Goal: Transaction & Acquisition: Register for event/course

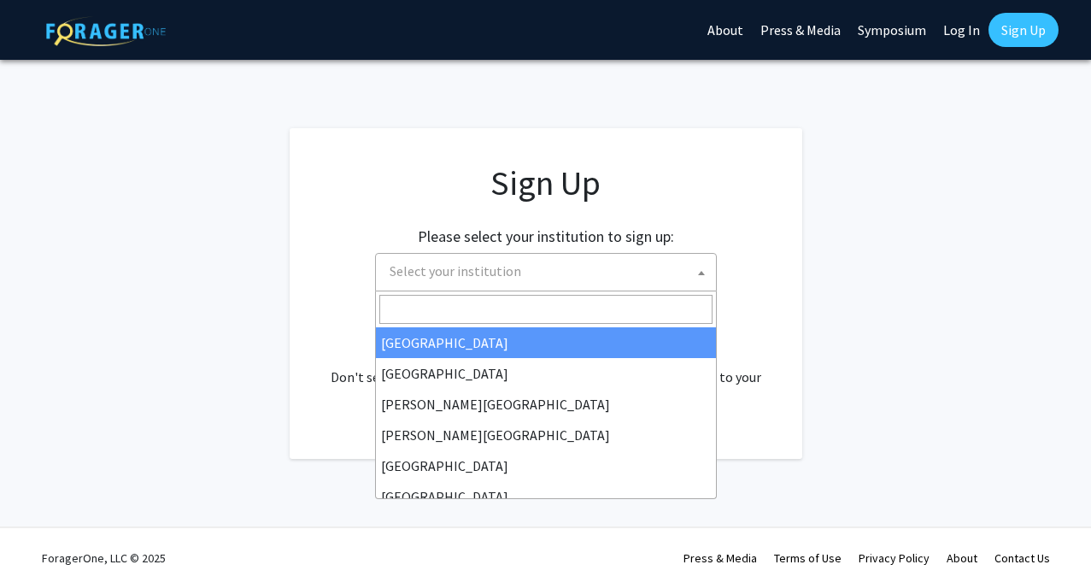
click at [425, 266] on span "Select your institution" at bounding box center [456, 270] width 132 height 17
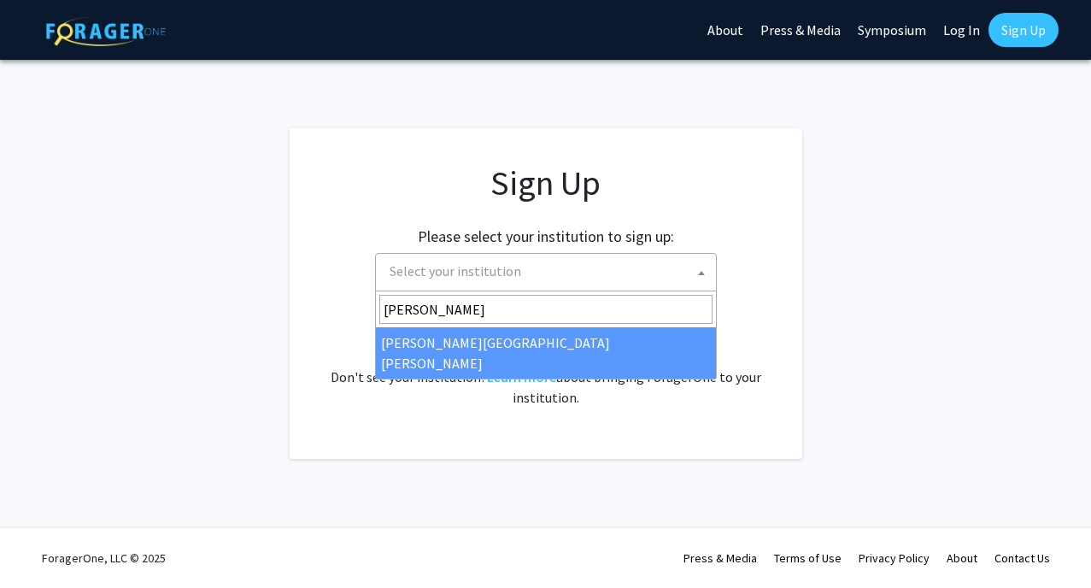
type input "[PERSON_NAME]"
select select "1"
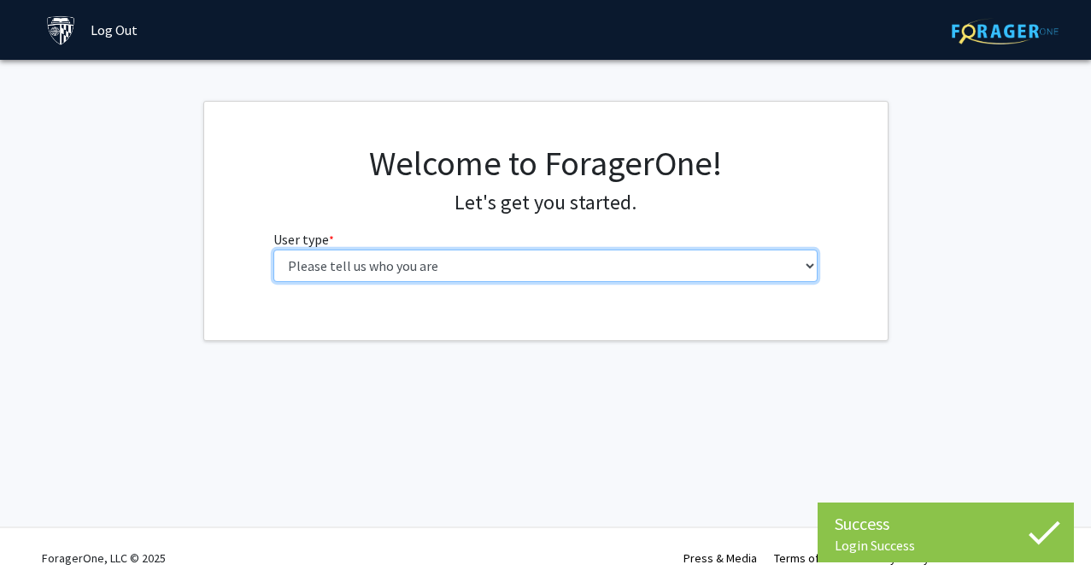
click at [560, 264] on select "Please tell us who you are Undergraduate Student Master's Student Doctoral Cand…" at bounding box center [545, 266] width 544 height 32
select select "2: masters"
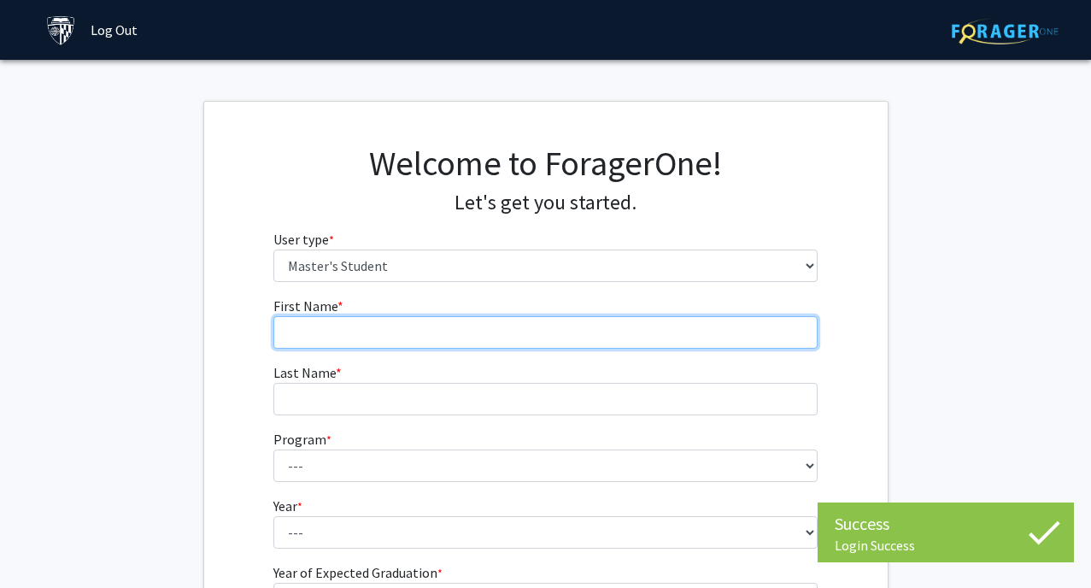
click at [513, 331] on input "First Name * required" at bounding box center [545, 332] width 544 height 32
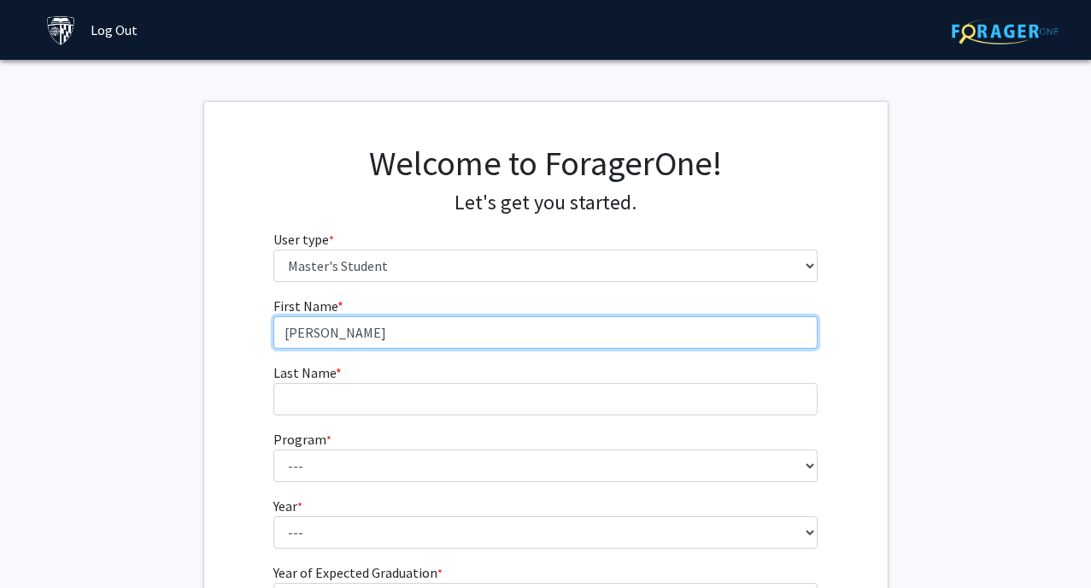
type input "Kevin"
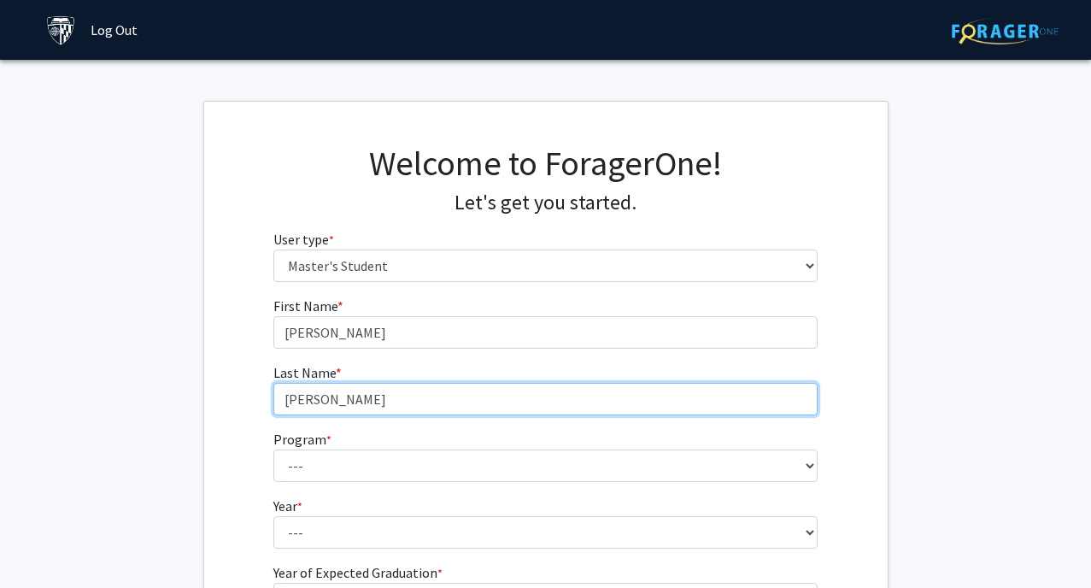
type input "Wu"
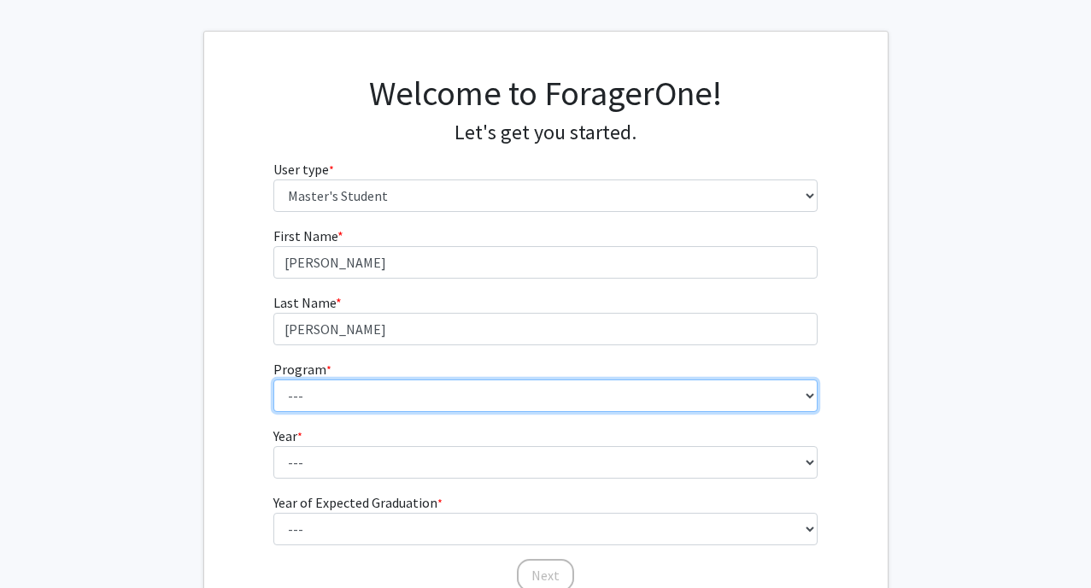
scroll to position [80, 0]
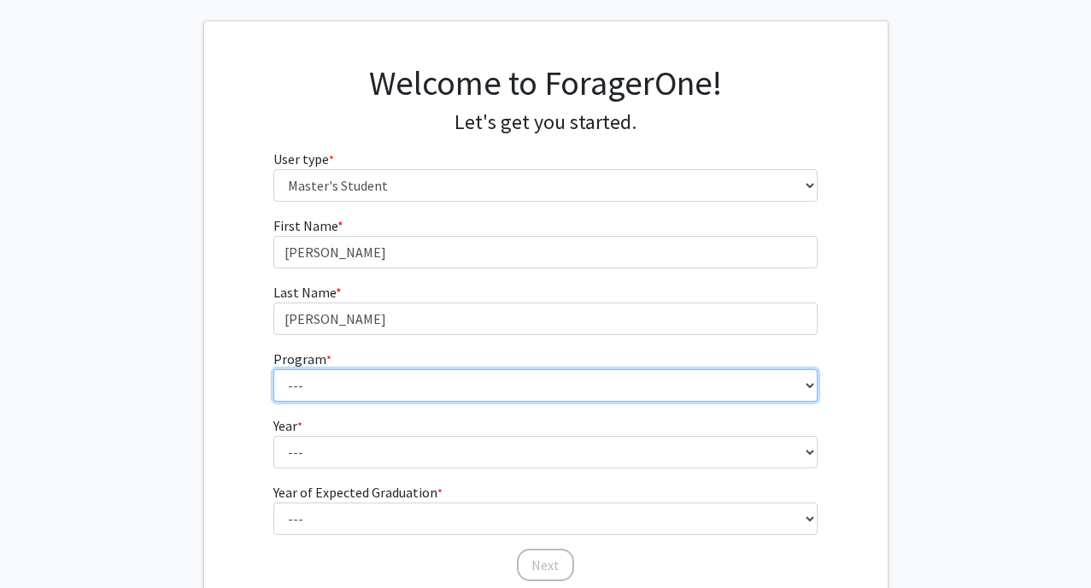
click at [385, 385] on select "--- Anatomy Education Applied and Computational Mathematics Applied Biomedical …" at bounding box center [545, 385] width 544 height 32
select select "137: 136"
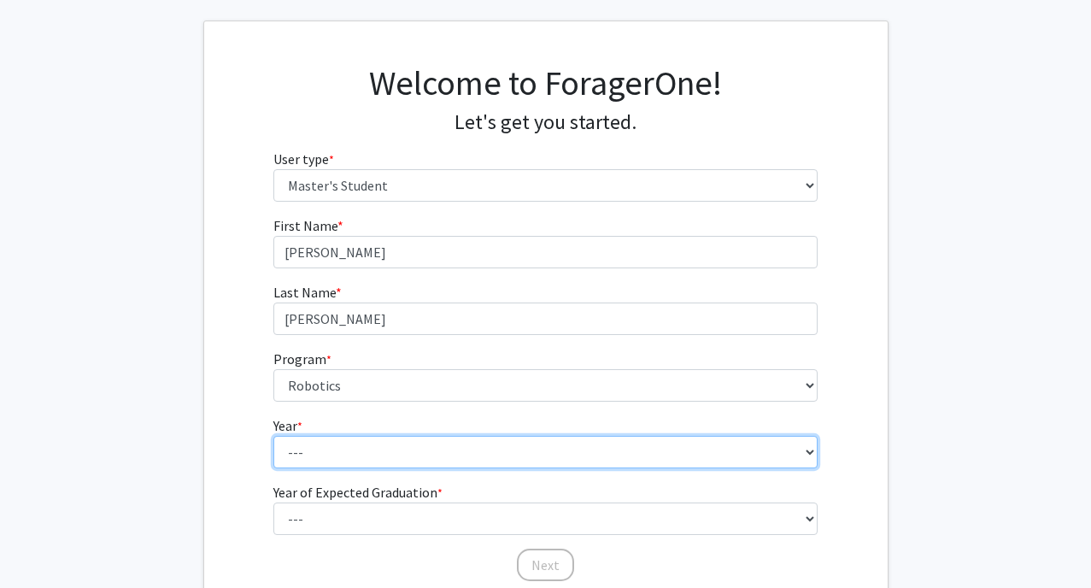
click at [314, 449] on select "--- First Year Second Year" at bounding box center [545, 452] width 544 height 32
select select "1: first_year"
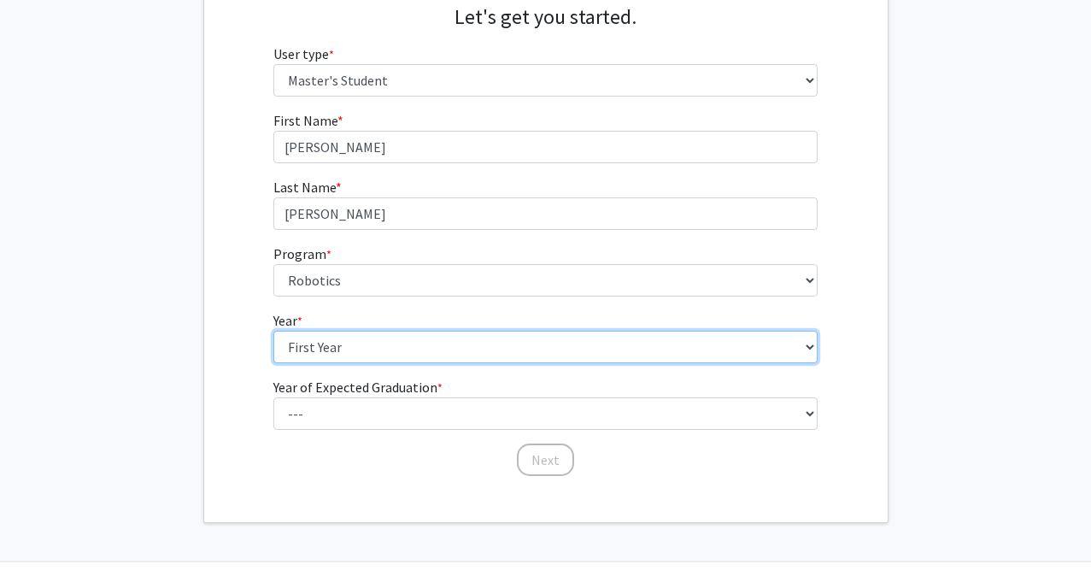
scroll to position [220, 0]
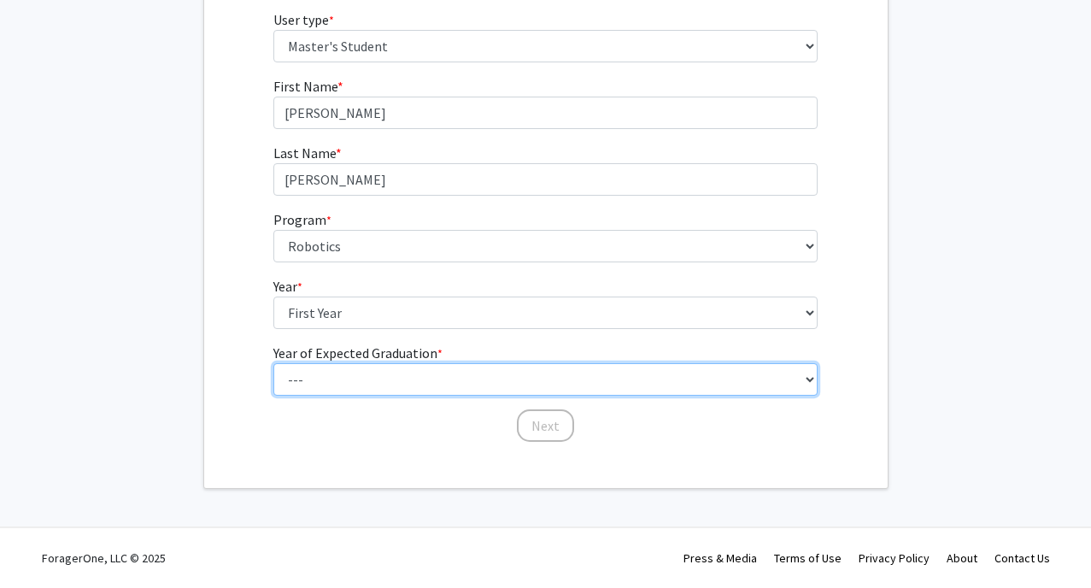
click at [316, 385] on select "--- 2025 2026 2027 2028 2029 2030 2031 2032 2033 2034" at bounding box center [545, 379] width 544 height 32
select select "2: 2026"
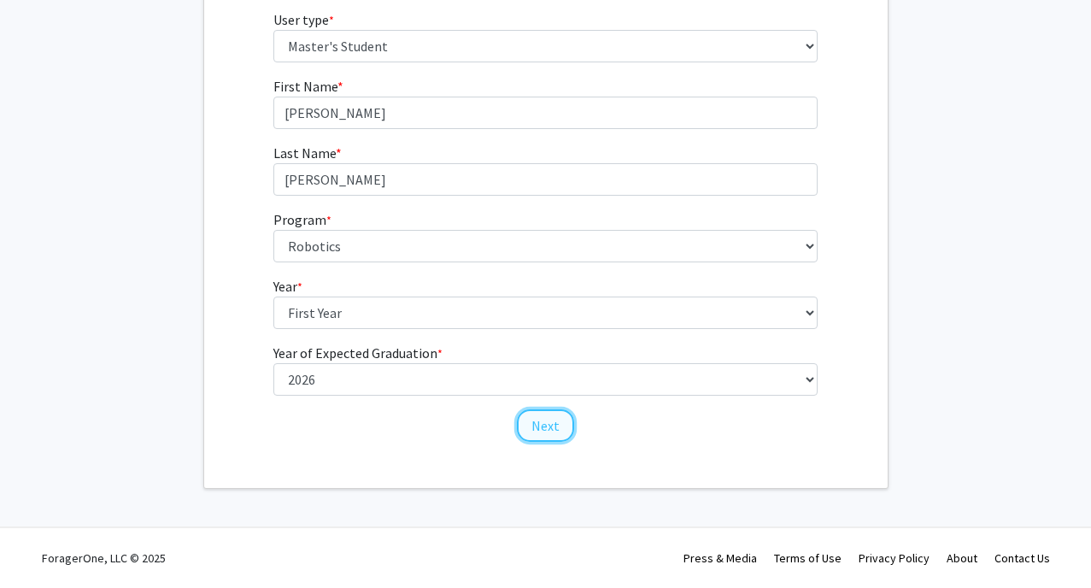
click at [552, 427] on button "Next" at bounding box center [545, 425] width 57 height 32
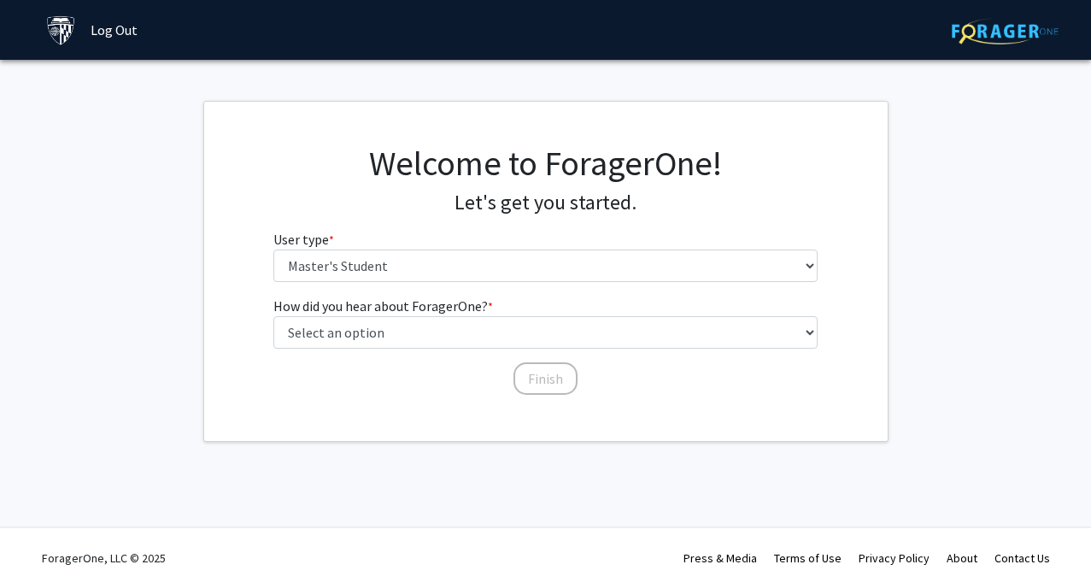
scroll to position [0, 0]
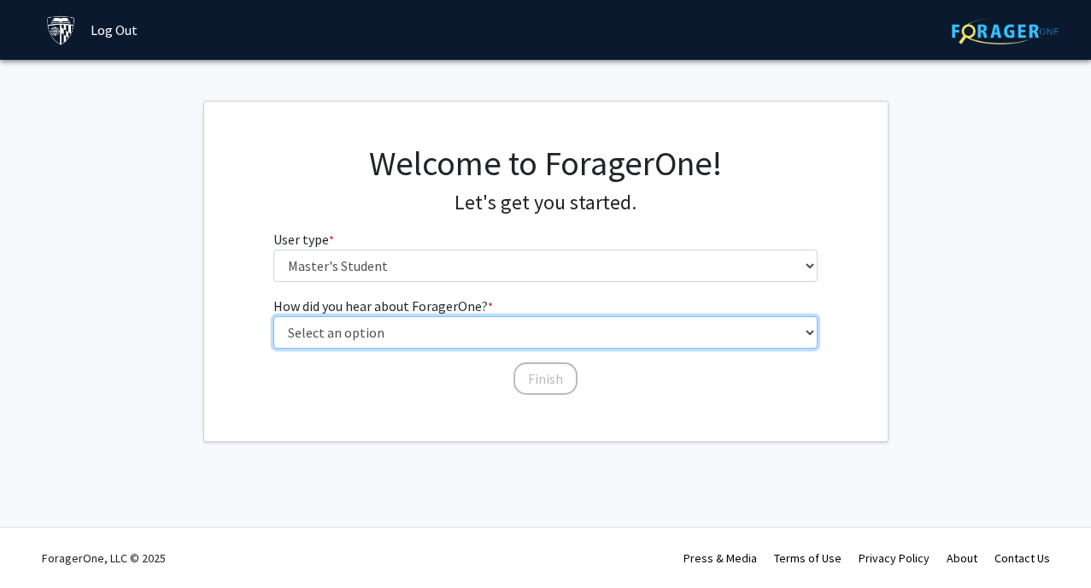
click at [514, 332] on select "Select an option Peer/student recommendation Faculty/staff recommendation Unive…" at bounding box center [545, 332] width 544 height 32
select select "3: university_website"
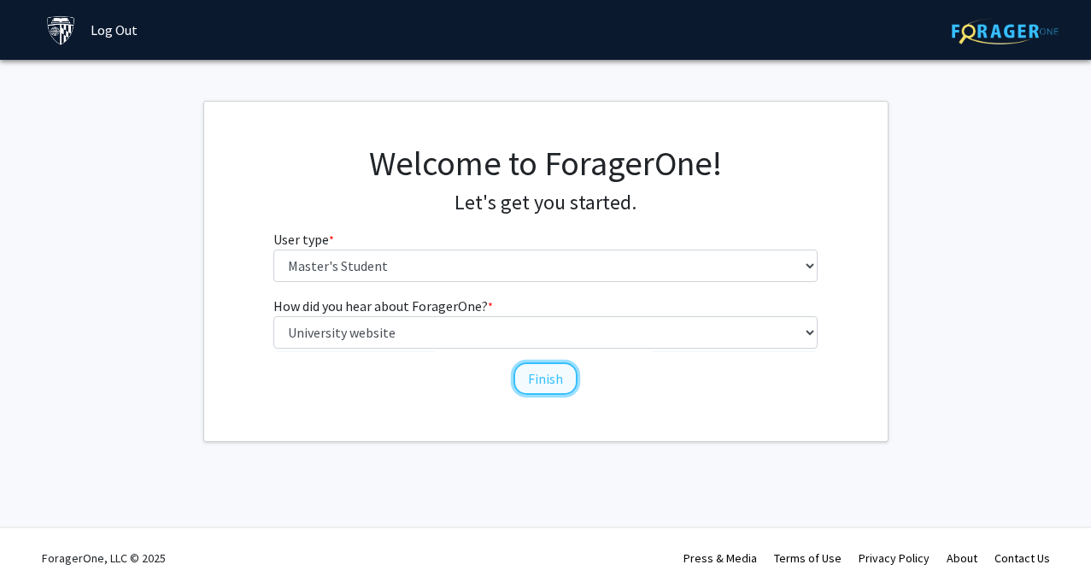
click at [542, 379] on button "Finish" at bounding box center [546, 378] width 64 height 32
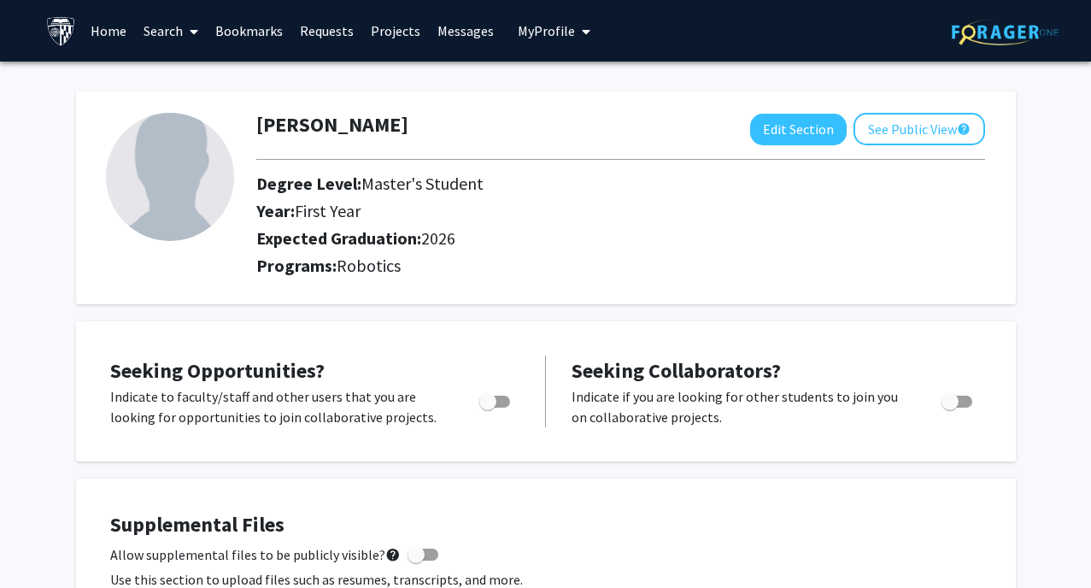
click at [172, 32] on link "Search" at bounding box center [171, 31] width 72 height 60
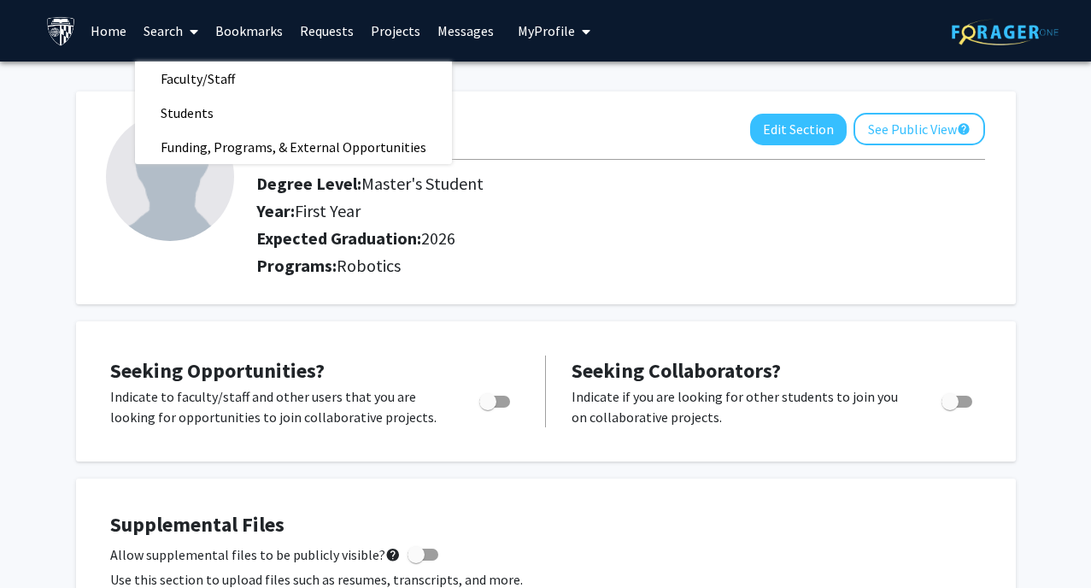
click at [118, 34] on link "Home" at bounding box center [108, 31] width 53 height 60
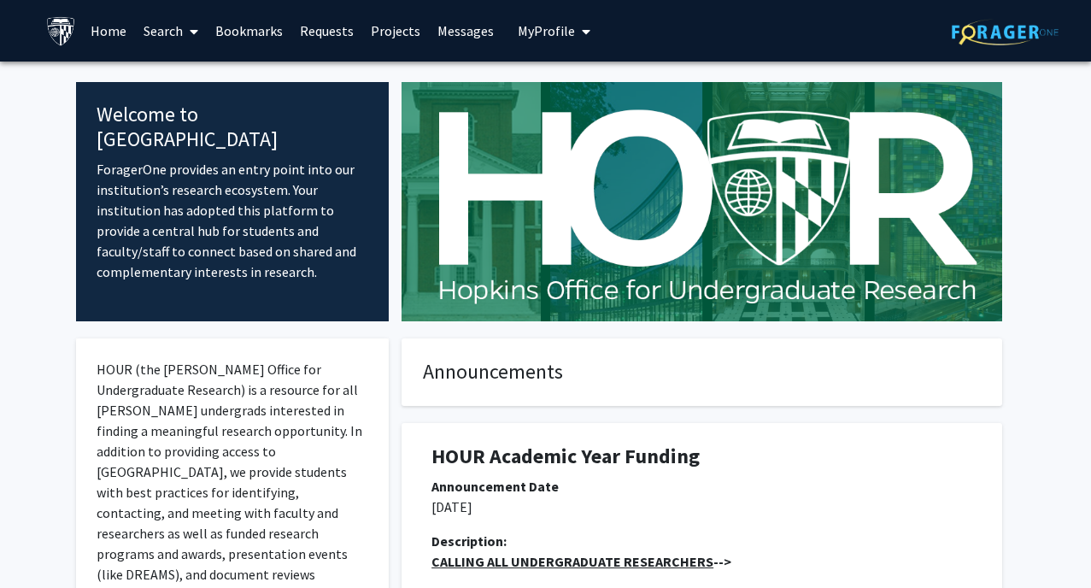
click at [191, 33] on icon at bounding box center [194, 32] width 9 height 14
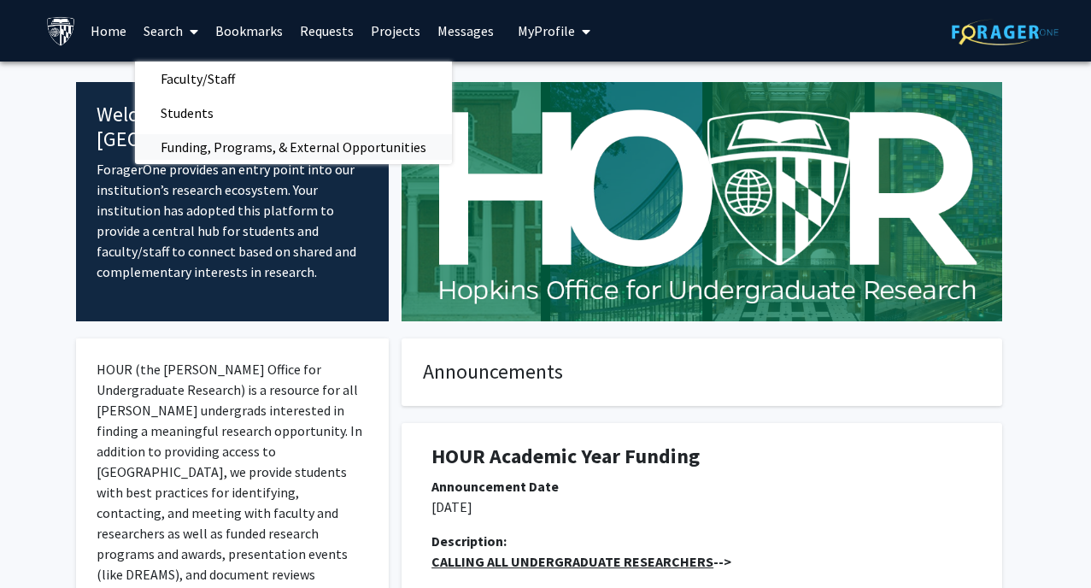
click at [214, 147] on span "Funding, Programs, & External Opportunities" at bounding box center [293, 147] width 317 height 34
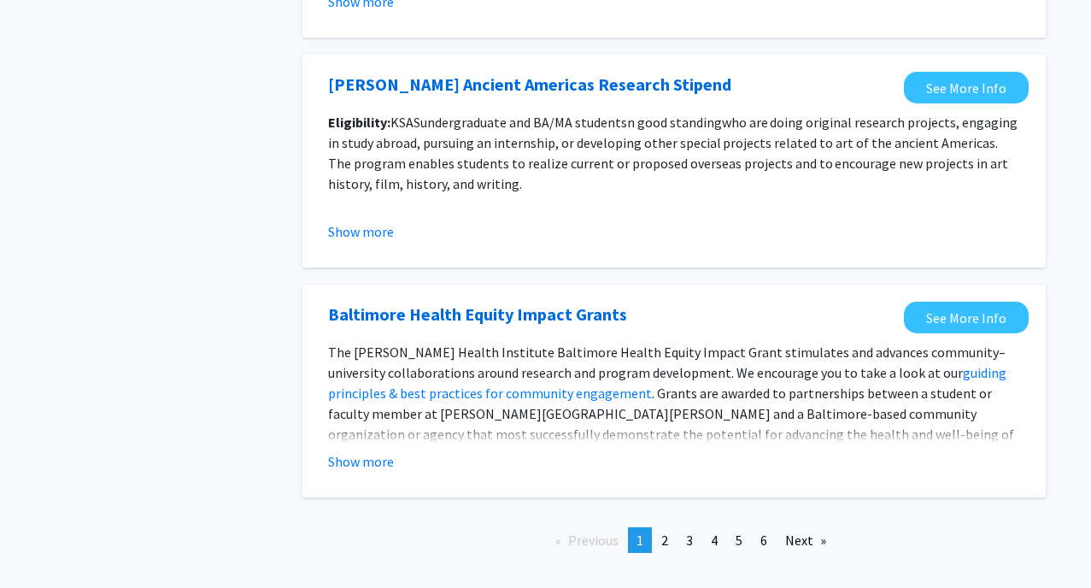
scroll to position [1976, 0]
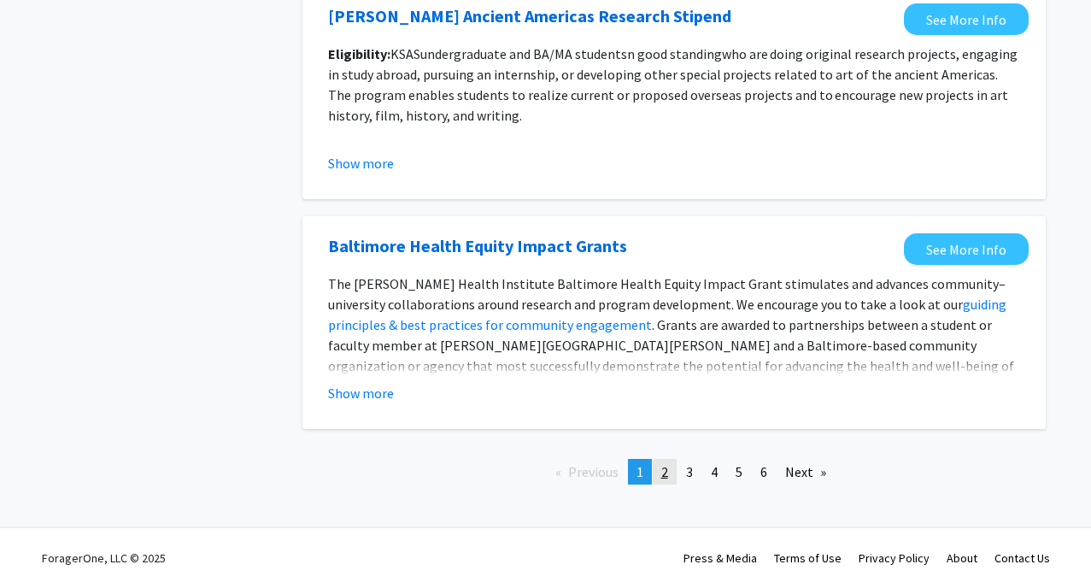
click at [666, 468] on span "2" at bounding box center [664, 471] width 7 height 17
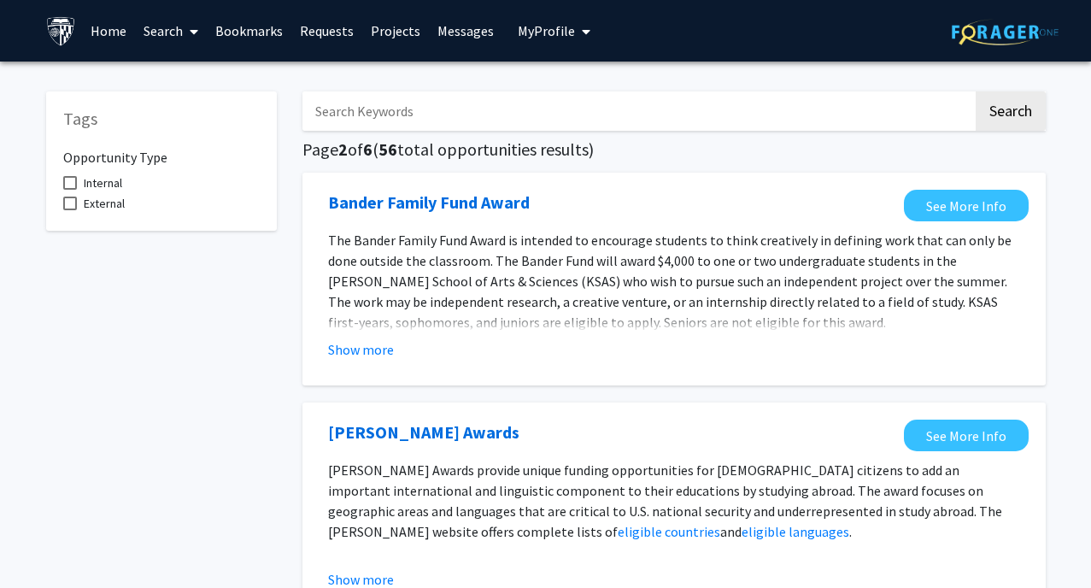
click at [588, 31] on button "My Profile" at bounding box center [554, 31] width 83 height 62
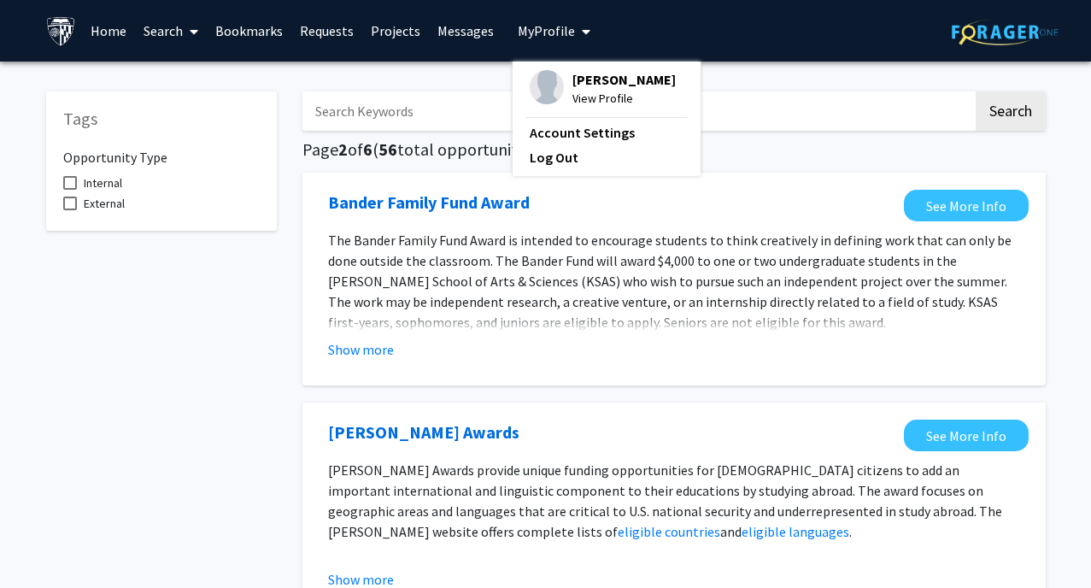
click at [402, 27] on link "Projects" at bounding box center [395, 31] width 67 height 60
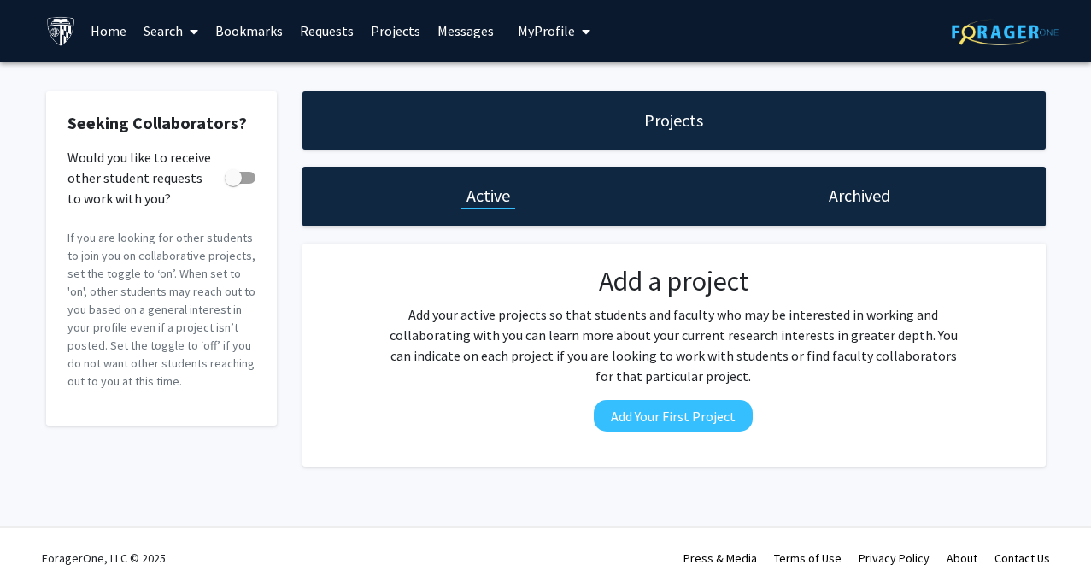
click at [319, 26] on link "Requests" at bounding box center [326, 31] width 71 height 60
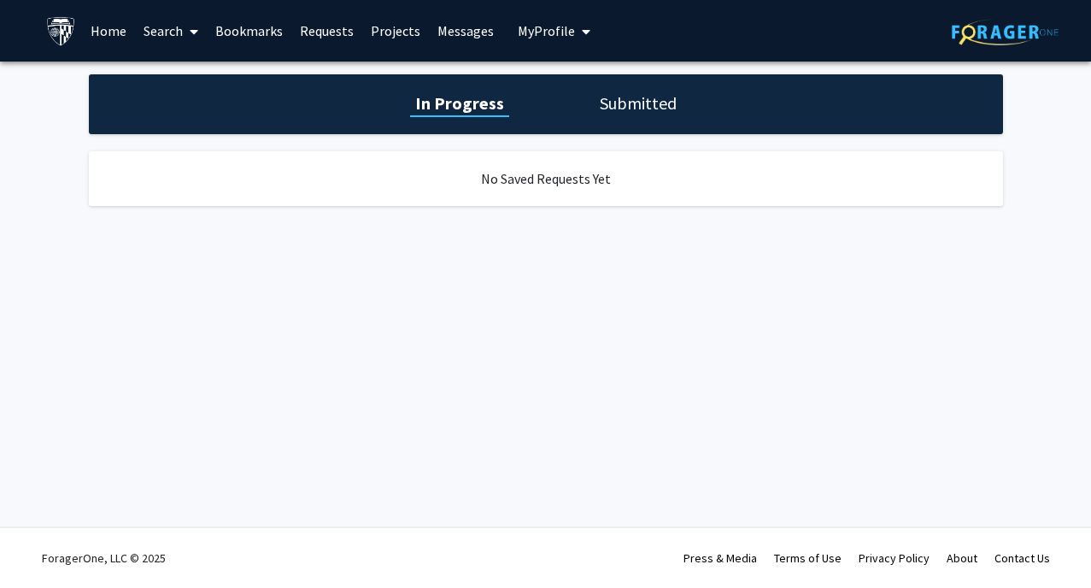
click at [238, 24] on link "Bookmarks" at bounding box center [249, 31] width 85 height 60
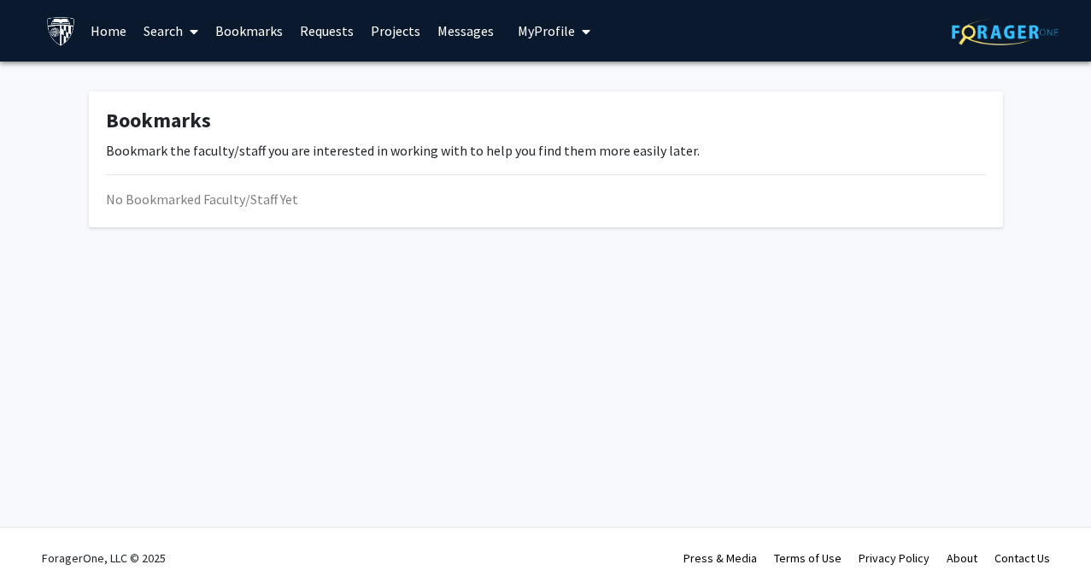
click at [162, 30] on link "Search" at bounding box center [171, 31] width 72 height 60
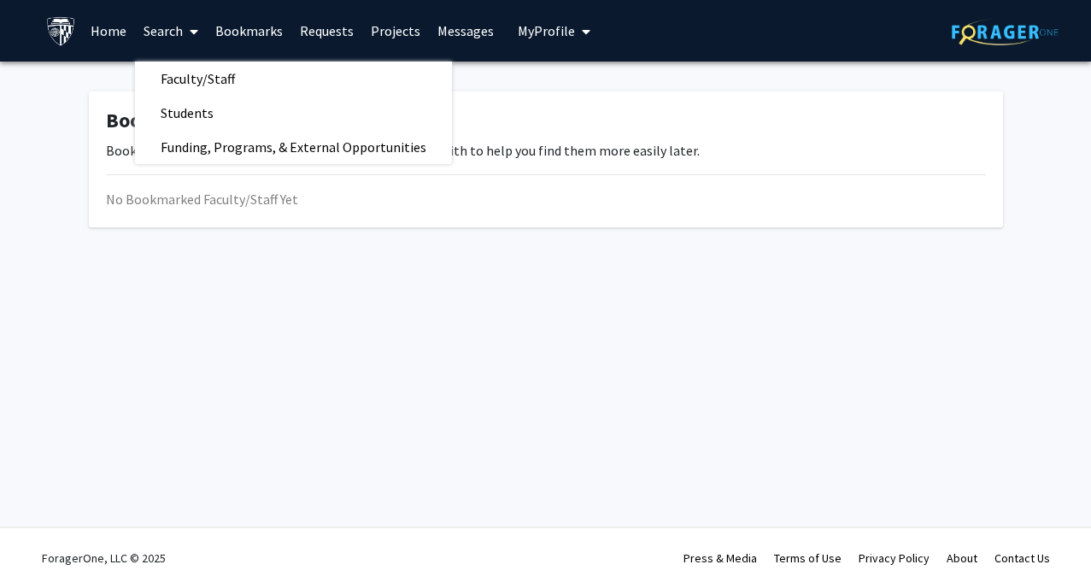
click at [96, 20] on link "Home" at bounding box center [108, 31] width 53 height 60
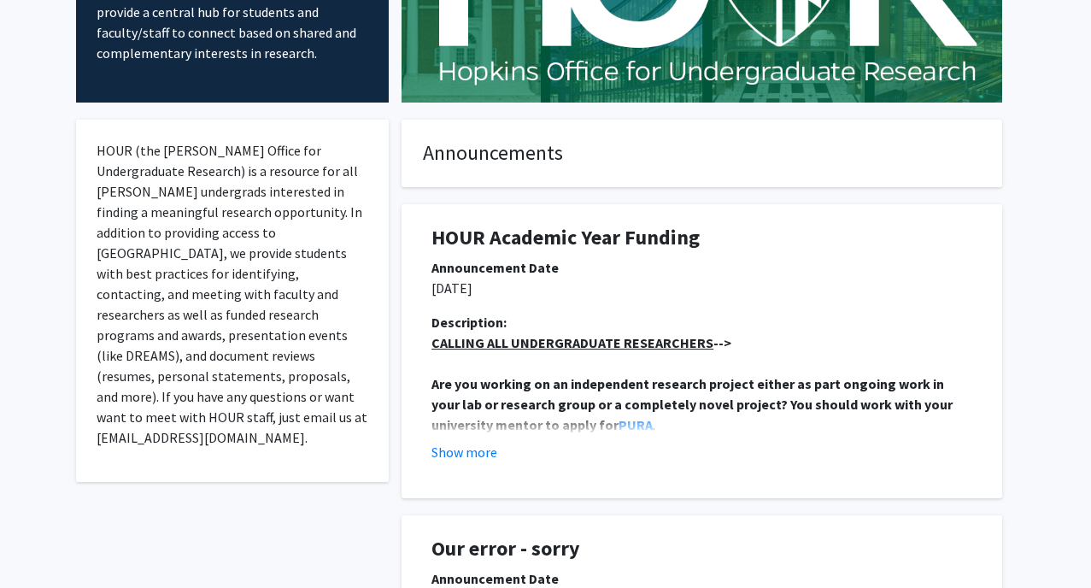
scroll to position [220, 0]
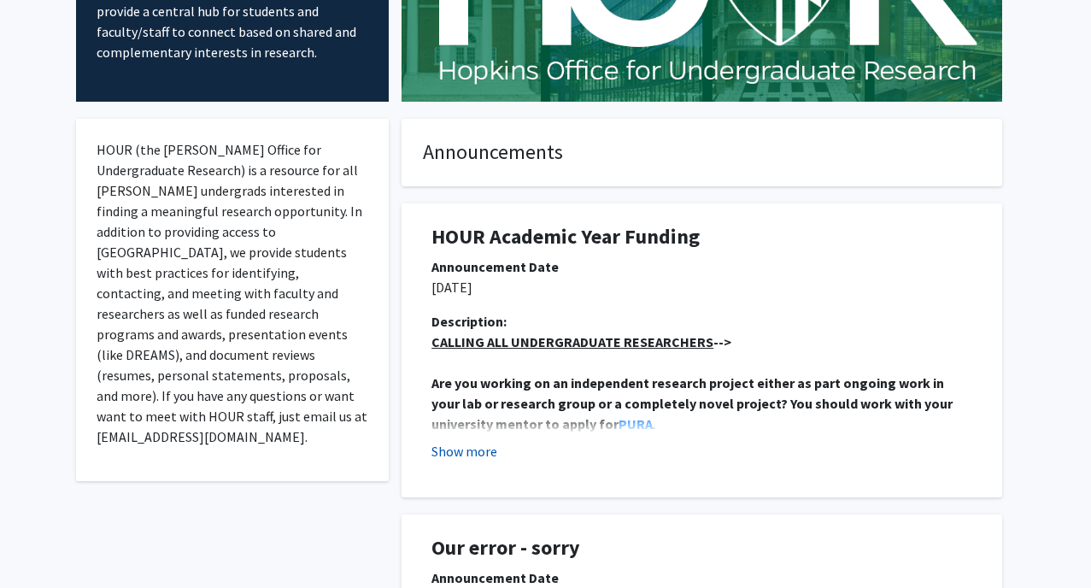
click at [488, 453] on button "Show more" at bounding box center [465, 451] width 66 height 21
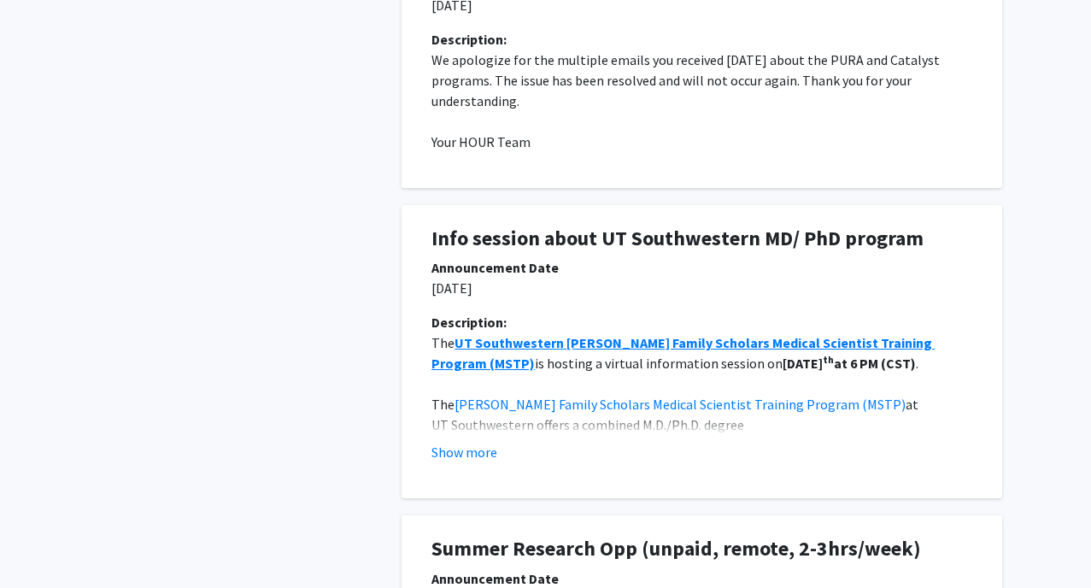
scroll to position [1453, 0]
